Goal: Information Seeking & Learning: Learn about a topic

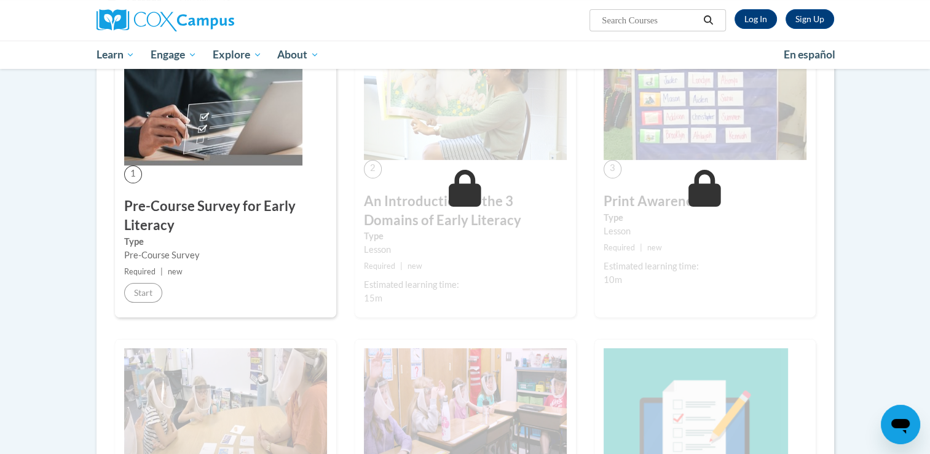
scroll to position [43, 0]
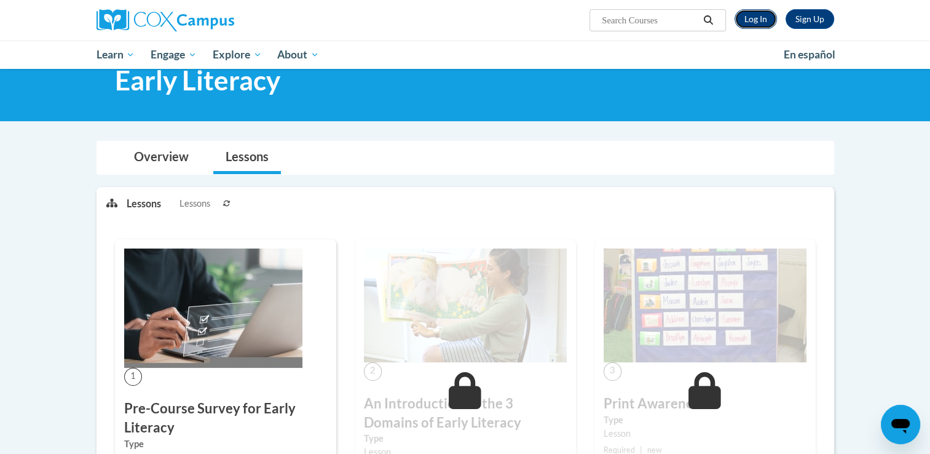
click at [760, 26] on link "Log In" at bounding box center [756, 19] width 42 height 20
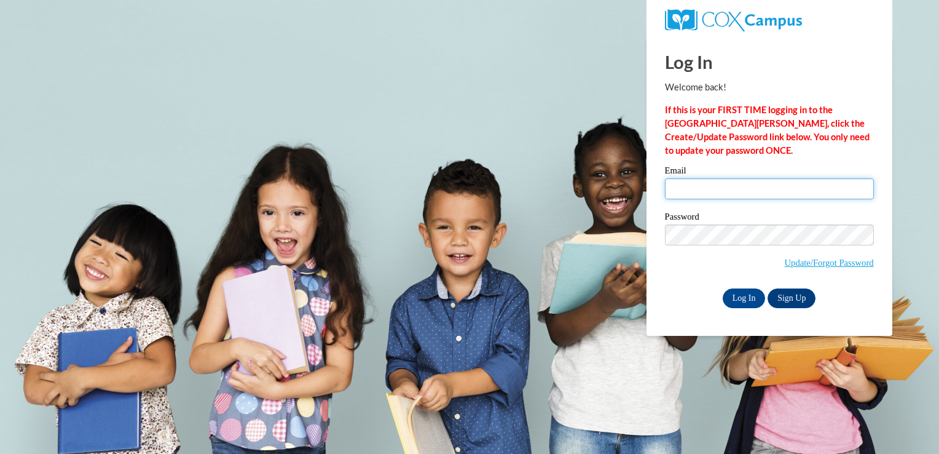
click at [742, 194] on input "Email" at bounding box center [769, 188] width 209 height 21
type input "cdreece679@mail.jamessprunt.edu"
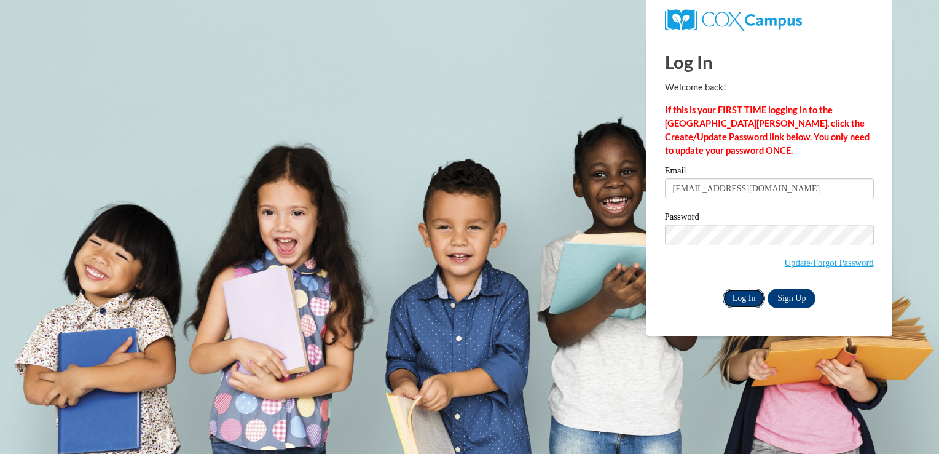
click at [758, 306] on input "Log In" at bounding box center [744, 298] width 43 height 20
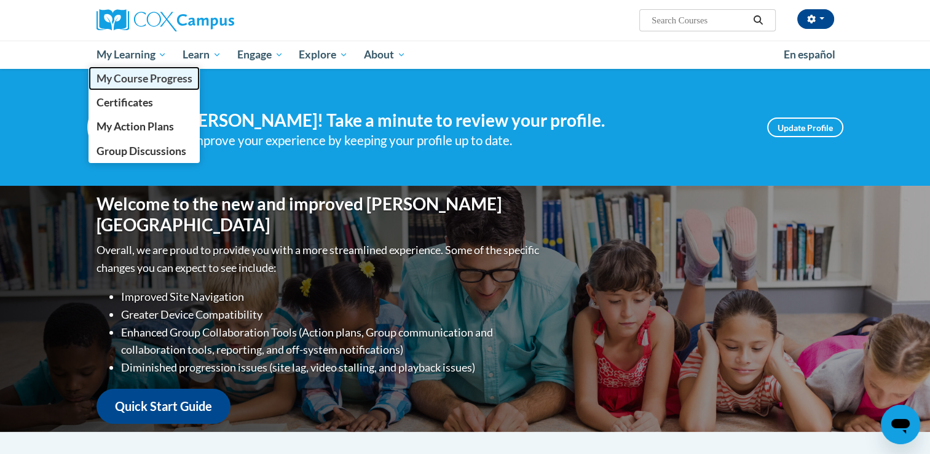
click at [148, 85] on link "My Course Progress" at bounding box center [145, 78] width 112 height 24
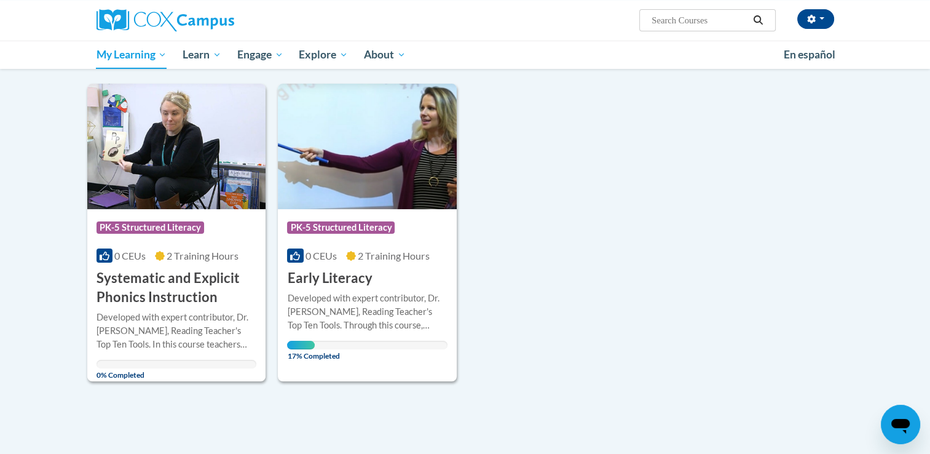
scroll to position [133, 0]
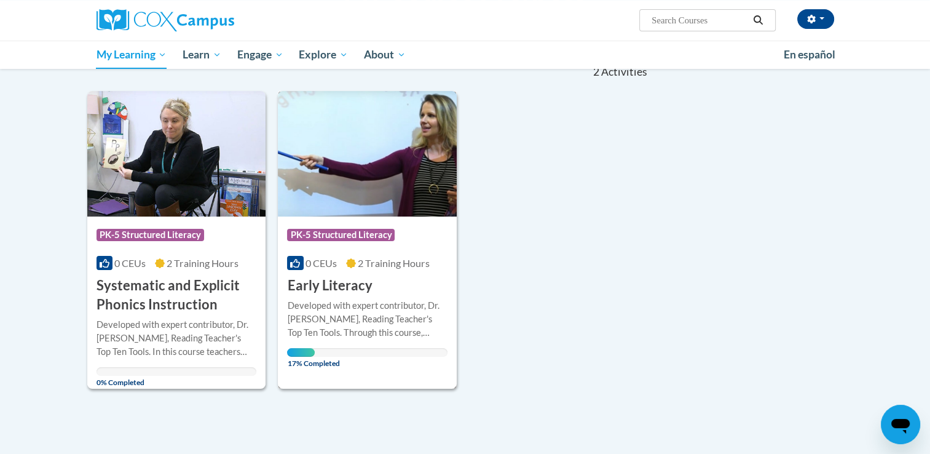
click at [349, 282] on h3 "Early Literacy" at bounding box center [329, 285] width 85 height 19
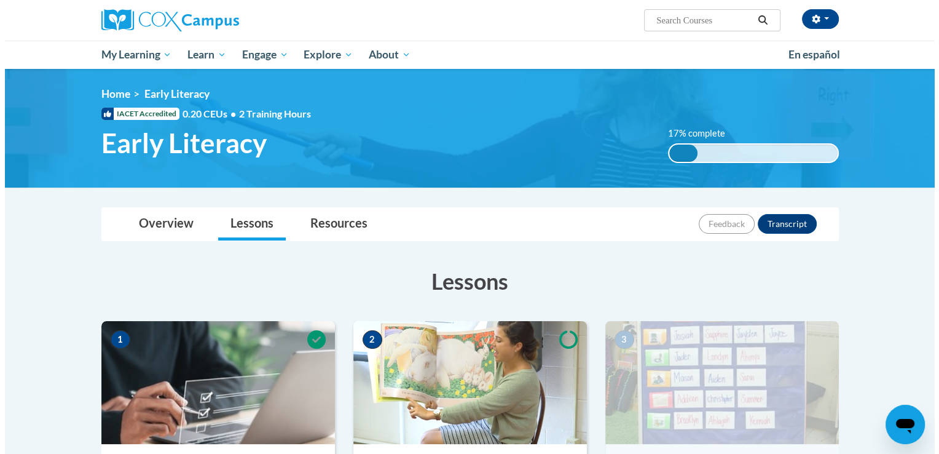
scroll to position [138, 0]
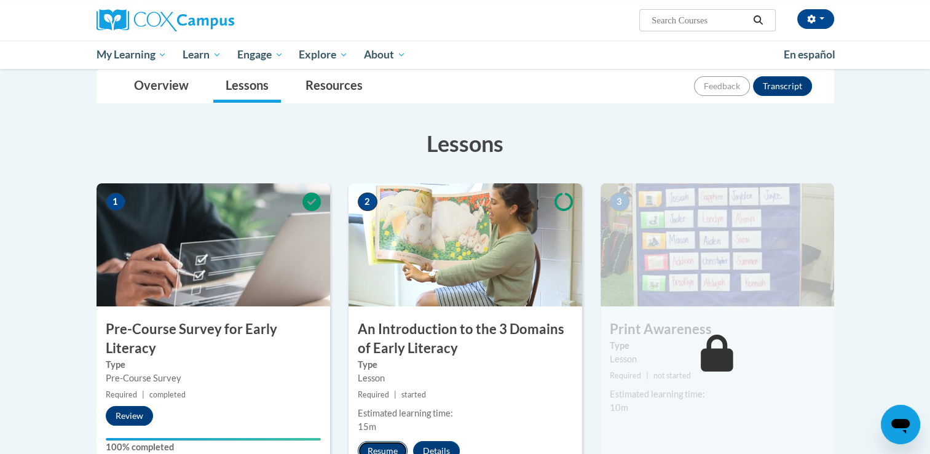
click at [388, 452] on button "Resume" at bounding box center [383, 451] width 50 height 20
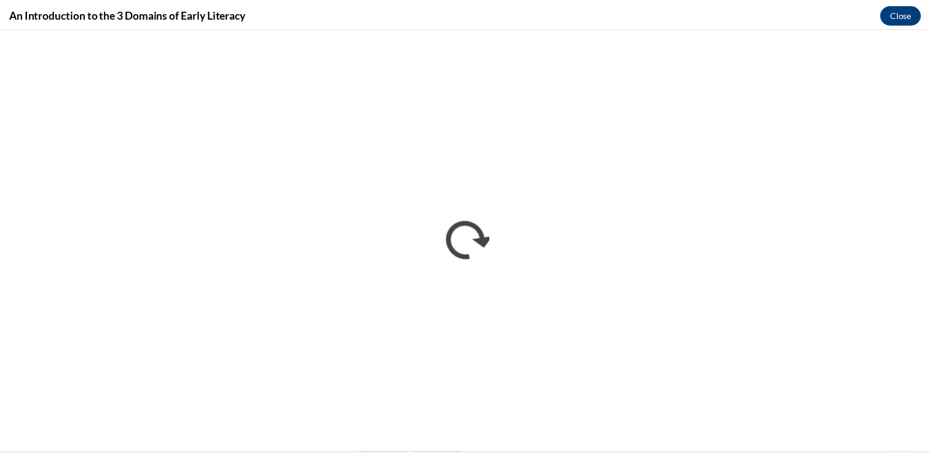
scroll to position [0, 0]
